Goal: Information Seeking & Learning: Check status

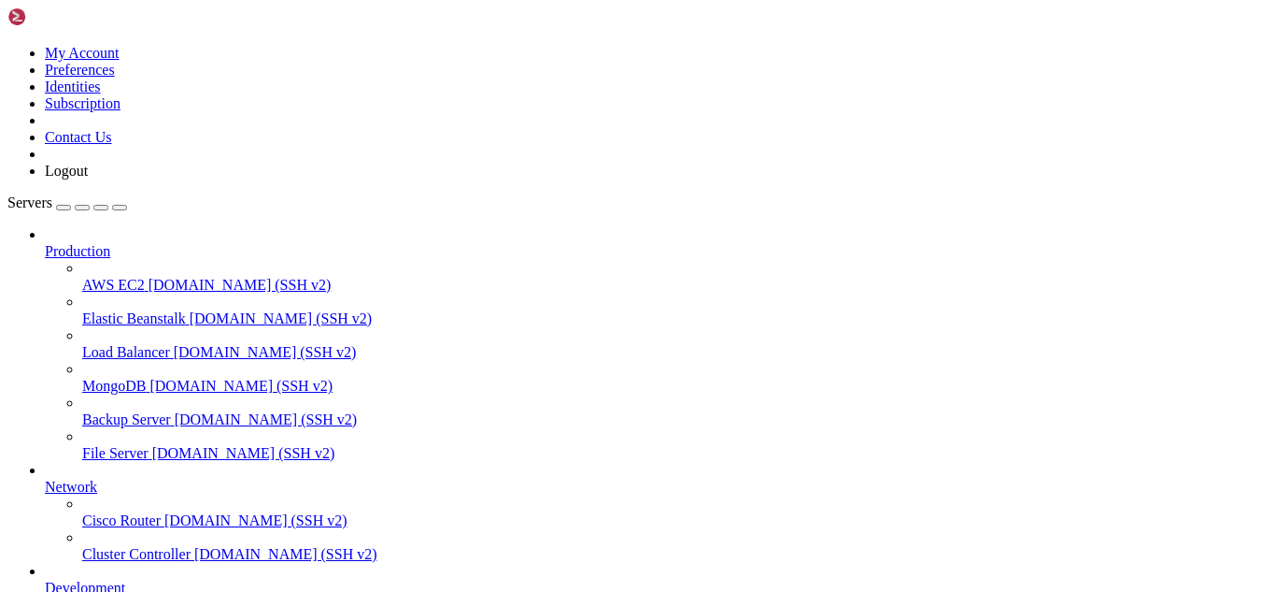
scroll to position [2383, 0]
drag, startPoint x: 322, startPoint y: 1562, endPoint x: 292, endPoint y: 1564, distance: 30.9
drag, startPoint x: 592, startPoint y: 1315, endPoint x: 15, endPoint y: 1257, distance: 579.5
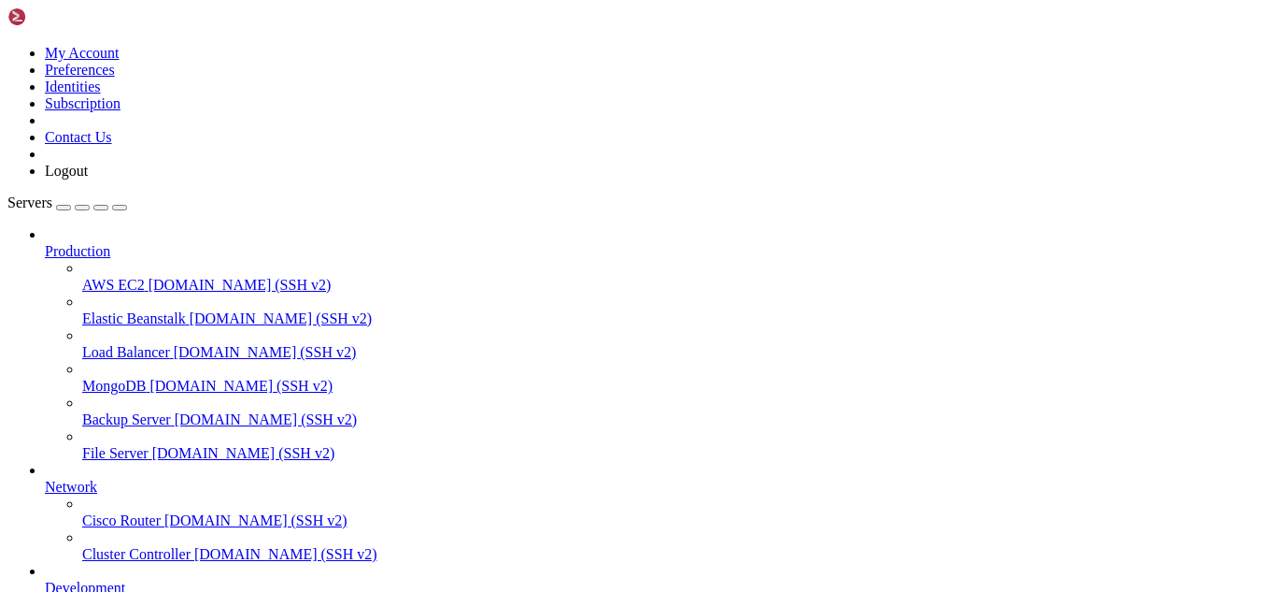
copy div "[root@hosting ~]# nslookup -type=SRV _autodiscover._[DOMAIN_NAME] Server: [TECH…"
drag, startPoint x: 544, startPoint y: 1557, endPoint x: 432, endPoint y: 1562, distance: 112.3
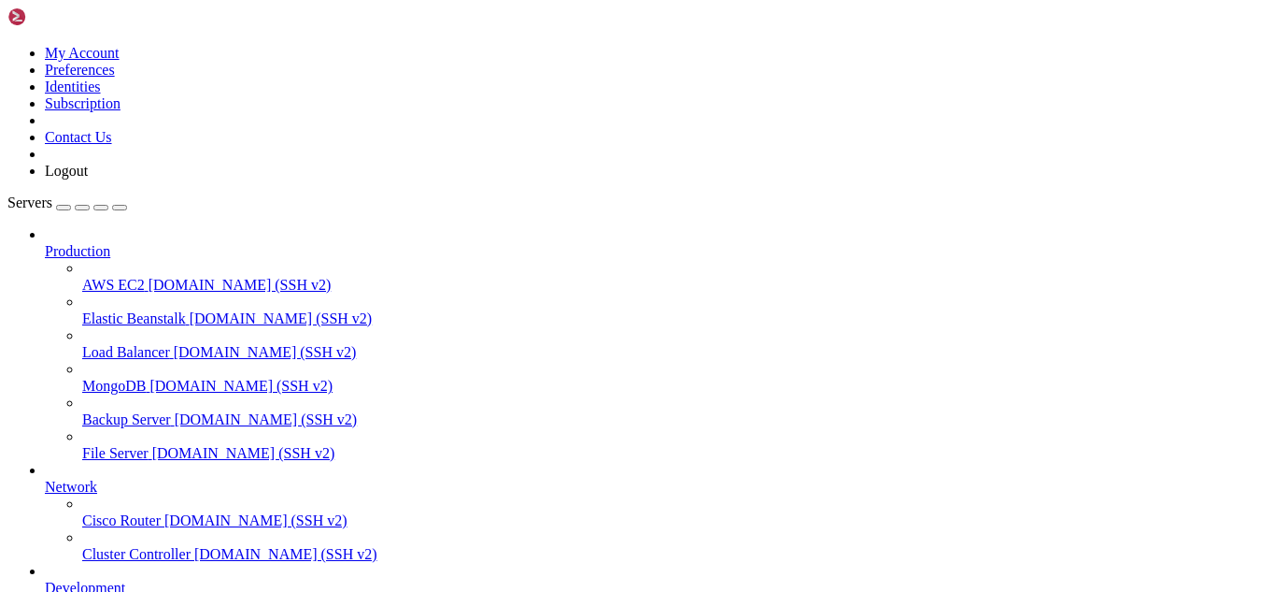
drag, startPoint x: 203, startPoint y: 1462, endPoint x: 16, endPoint y: 1366, distance: 210.2
copy div "[root@hosting ~]# nslookup [DOMAIN_NAME] Server: [TECHNICAL_ID] Address: [TECHN…"
drag, startPoint x: 337, startPoint y: 1536, endPoint x: 16, endPoint y: 1253, distance: 428.4
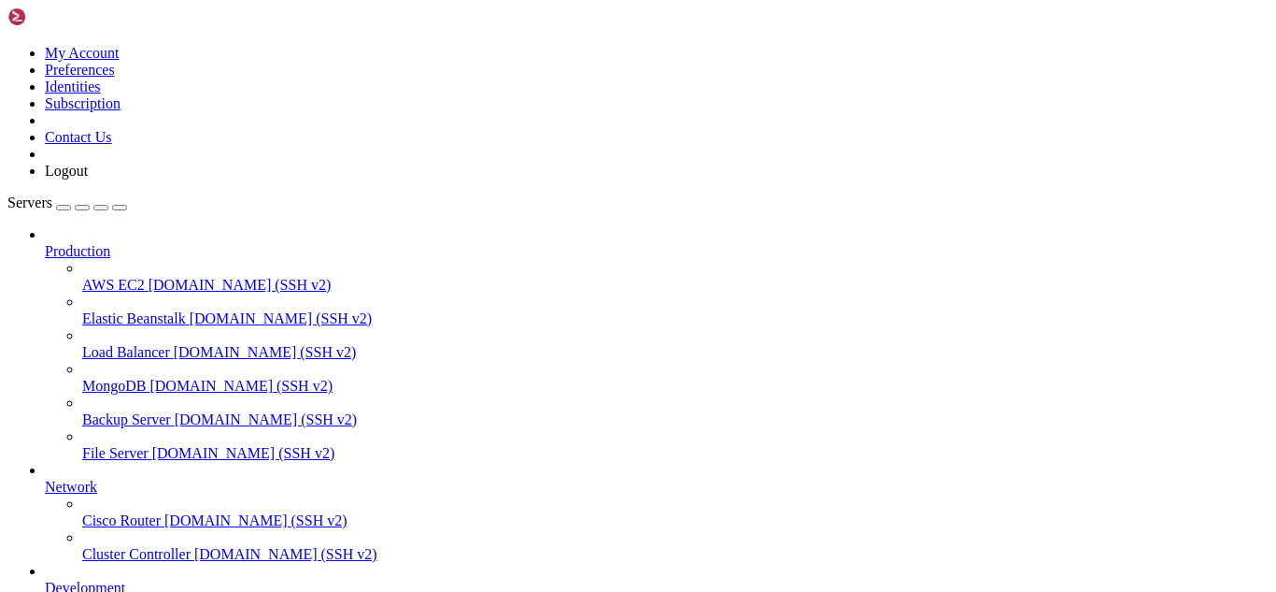
copy div "[root@hosting ~]# nslookup [DOMAIN_NAME] Server: [TECHNICAL_ID] Address: [TECHN…"
drag, startPoint x: 417, startPoint y: 1566, endPoint x: 347, endPoint y: 1550, distance: 71.9
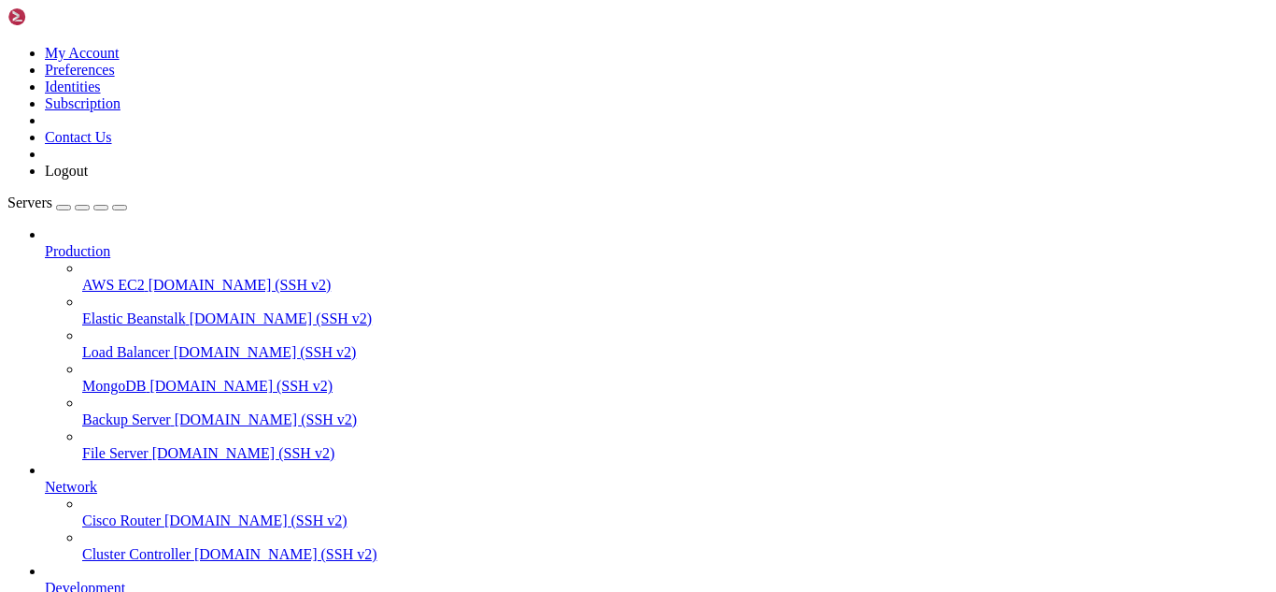
scroll to position [3257, 0]
drag, startPoint x: 154, startPoint y: 1561, endPoint x: 18, endPoint y: 1232, distance: 357.0
copy div "[root@hosting ~]# curl -k -I [URL][DOMAIN_NAME] HTTP/1.1 404 Not Found Server: …"
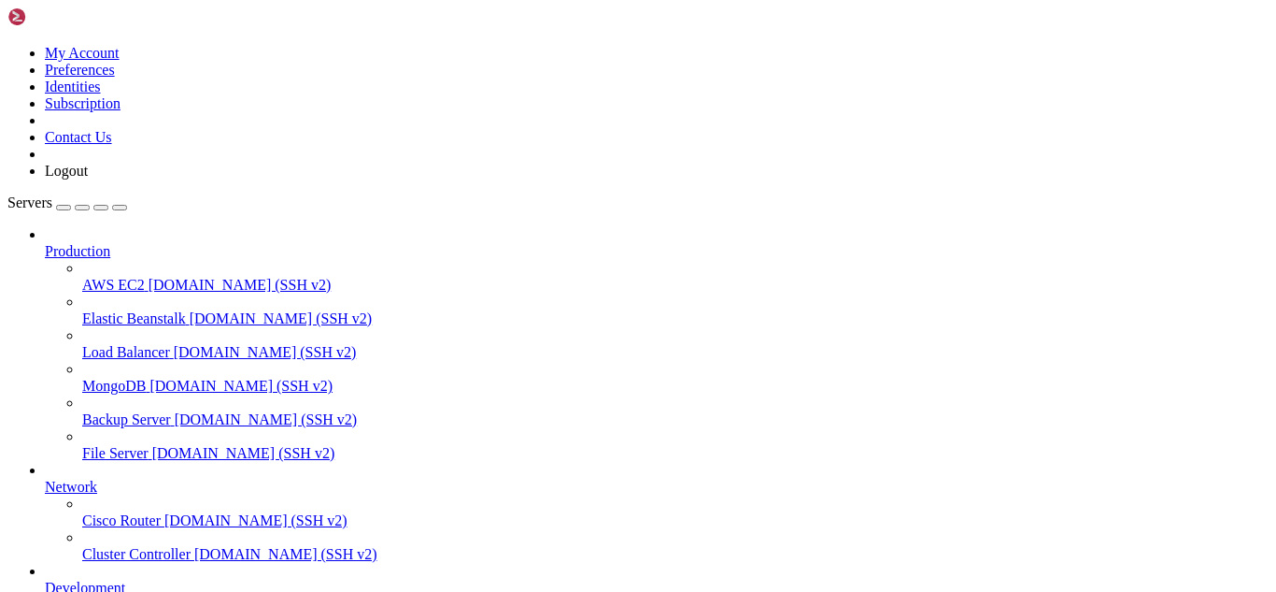
drag, startPoint x: 210, startPoint y: 1557, endPoint x: 164, endPoint y: 1557, distance: 45.8
drag, startPoint x: 446, startPoint y: 1558, endPoint x: 17, endPoint y: 1297, distance: 501.9
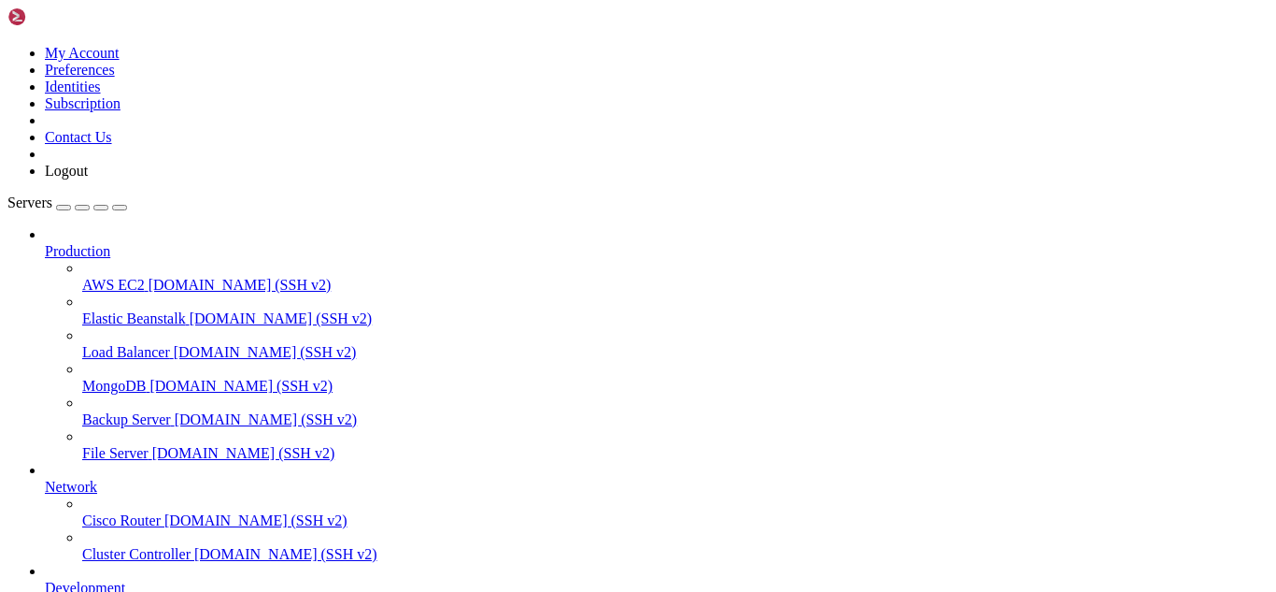
copy div "[root@hosting ~]# sudo ls -la /usr/local/cwpsrv/var/services/ total 48 drwxr-xr…"
drag, startPoint x: 201, startPoint y: 1564, endPoint x: 180, endPoint y: 1572, distance: 21.9
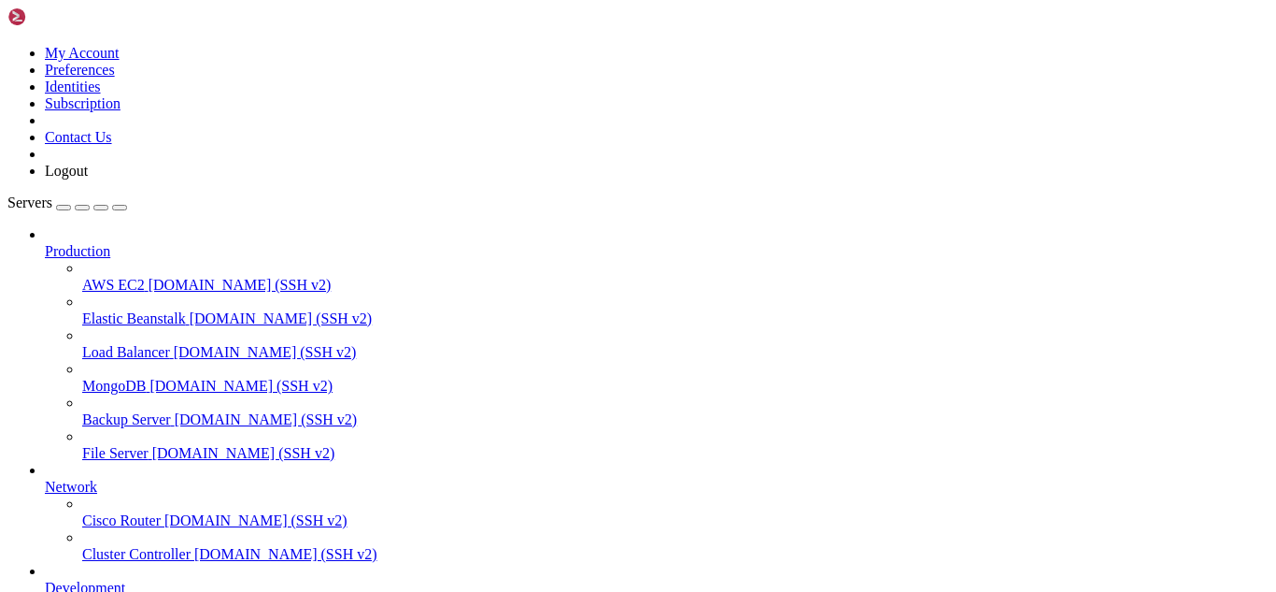
drag, startPoint x: 544, startPoint y: 1570, endPoint x: 496, endPoint y: 1570, distance: 47.7
drag, startPoint x: 365, startPoint y: 1412, endPoint x: 315, endPoint y: 1389, distance: 55.6
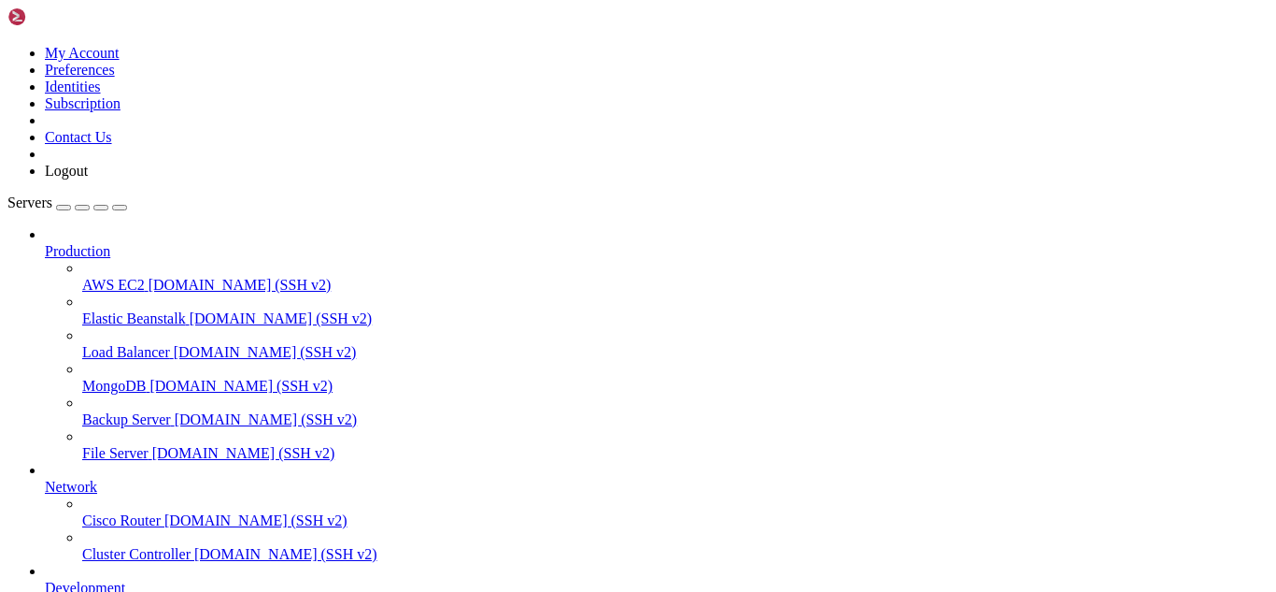
scroll to position [3908, 0]
drag, startPoint x: 265, startPoint y: 1239, endPoint x: 199, endPoint y: 1329, distance: 111.6
